Goal: Information Seeking & Learning: Learn about a topic

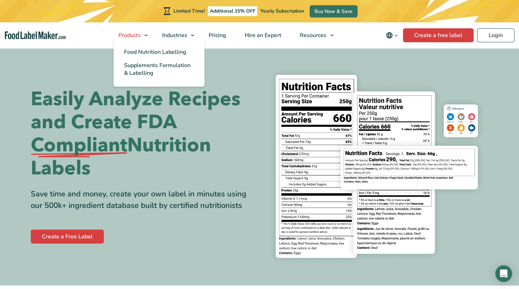
click at [146, 35] on link "Products" at bounding box center [130, 35] width 42 height 26
click at [149, 53] on span "Food Nutrition Labelling" at bounding box center [155, 52] width 62 height 8
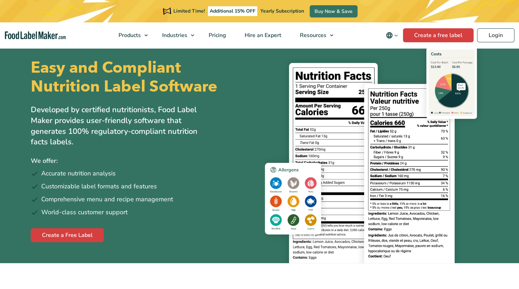
scroll to position [10, 0]
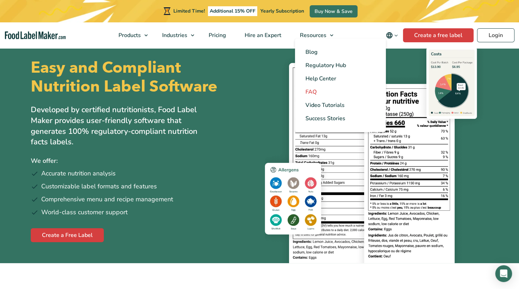
click at [314, 92] on span "FAQ" at bounding box center [310, 92] width 11 height 8
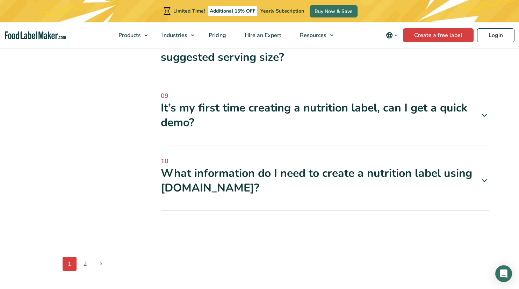
scroll to position [628, 0]
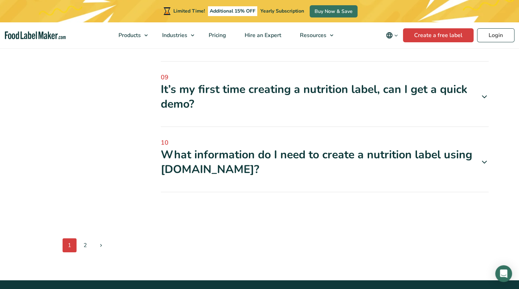
click at [483, 160] on icon at bounding box center [484, 162] width 8 height 8
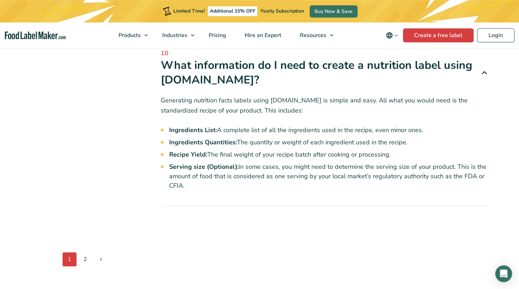
scroll to position [720, 0]
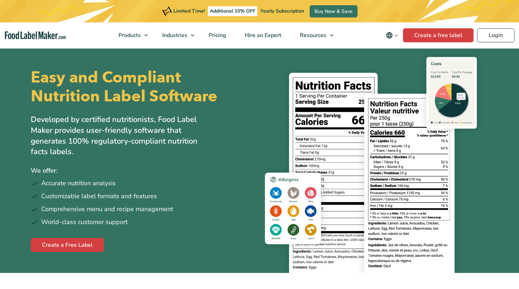
scroll to position [10, 0]
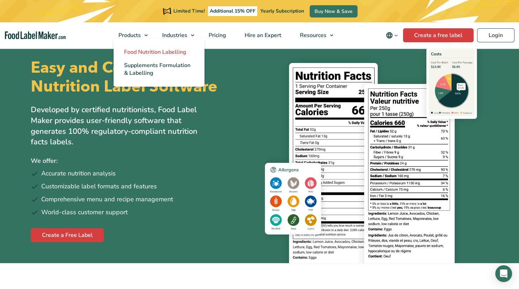
click at [154, 51] on span "Food Nutrition Labelling" at bounding box center [155, 52] width 62 height 8
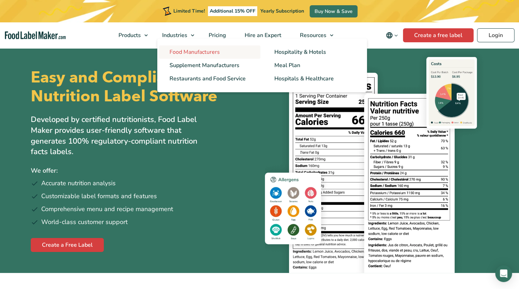
click at [194, 51] on span "Food Manufacturers" at bounding box center [194, 52] width 50 height 8
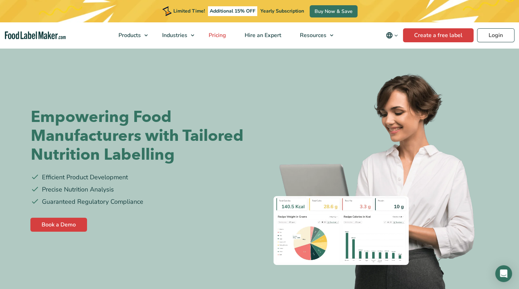
click at [218, 33] on span "Pricing" at bounding box center [216, 35] width 20 height 8
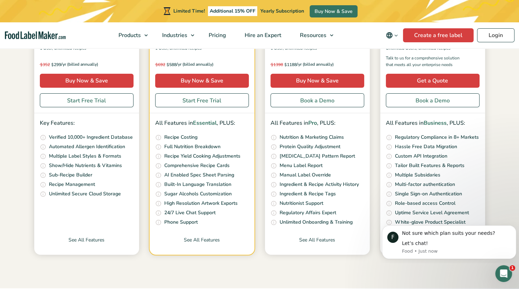
scroll to position [184, 0]
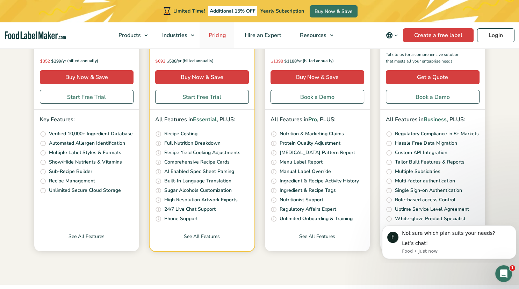
click at [218, 33] on span "Pricing" at bounding box center [216, 35] width 20 height 8
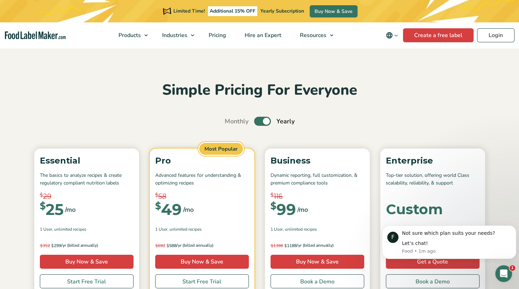
click at [401, 100] on div "Simple Pricing For Everyone Monthly Toggle Yearly (6 Month Free + 2 Free Nutrit…" at bounding box center [260, 258] width 468 height 355
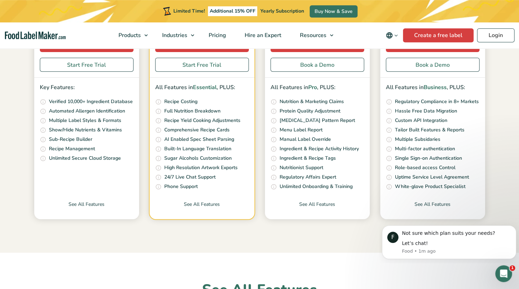
scroll to position [221, 0]
